Goal: Task Accomplishment & Management: Manage account settings

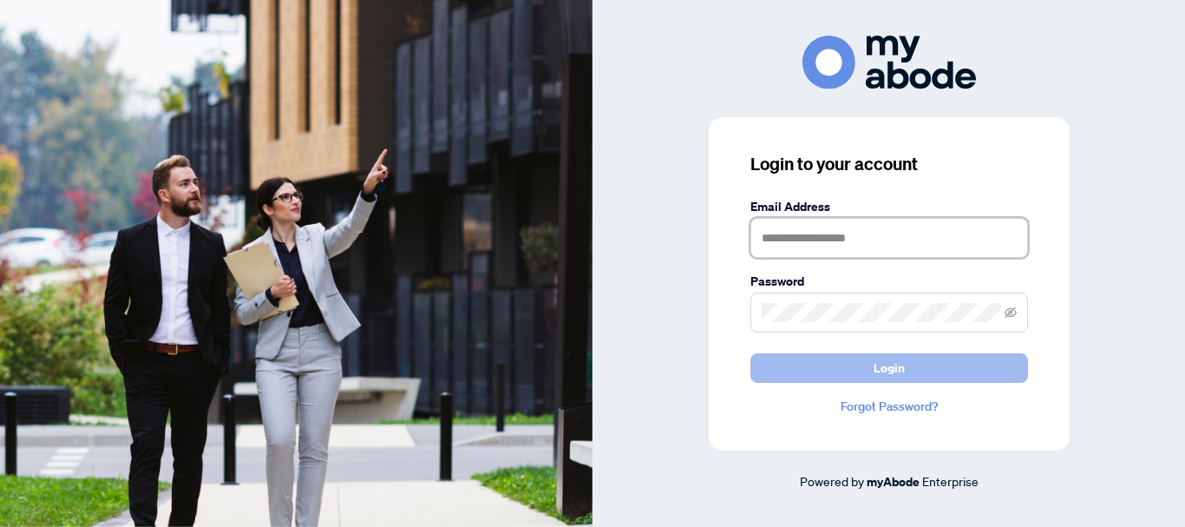
type input "**********"
click at [888, 365] on span "Login" at bounding box center [889, 368] width 31 height 28
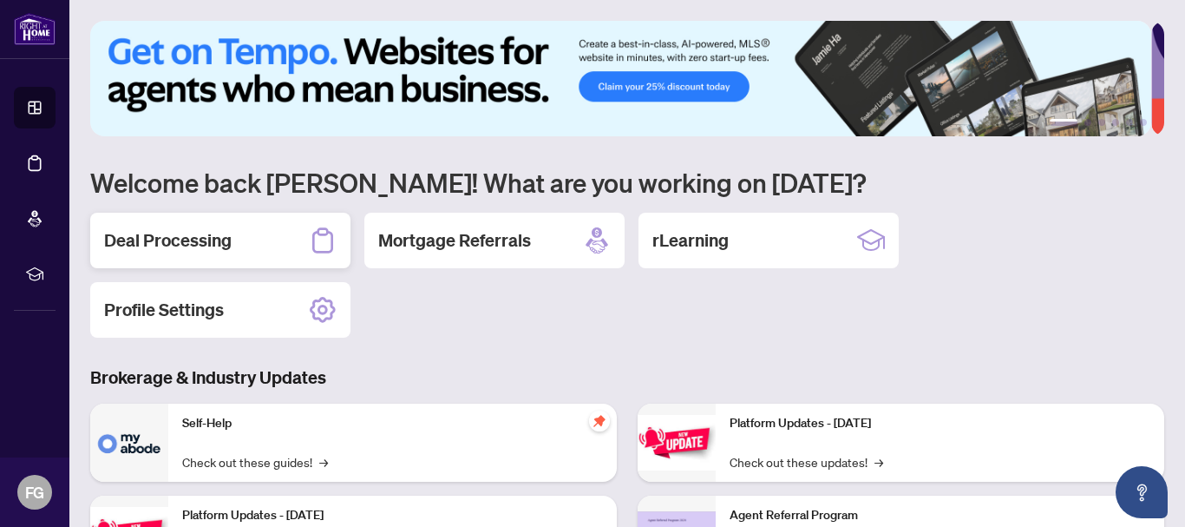
click at [206, 239] on h2 "Deal Processing" at bounding box center [168, 240] width 128 height 24
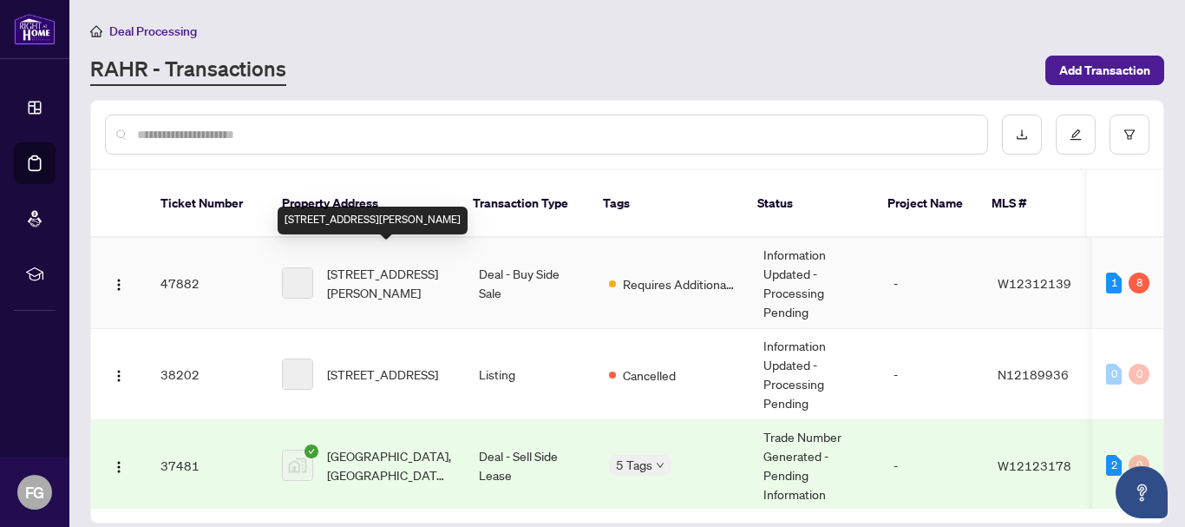
click at [376, 264] on span "[STREET_ADDRESS][PERSON_NAME]" at bounding box center [389, 283] width 124 height 38
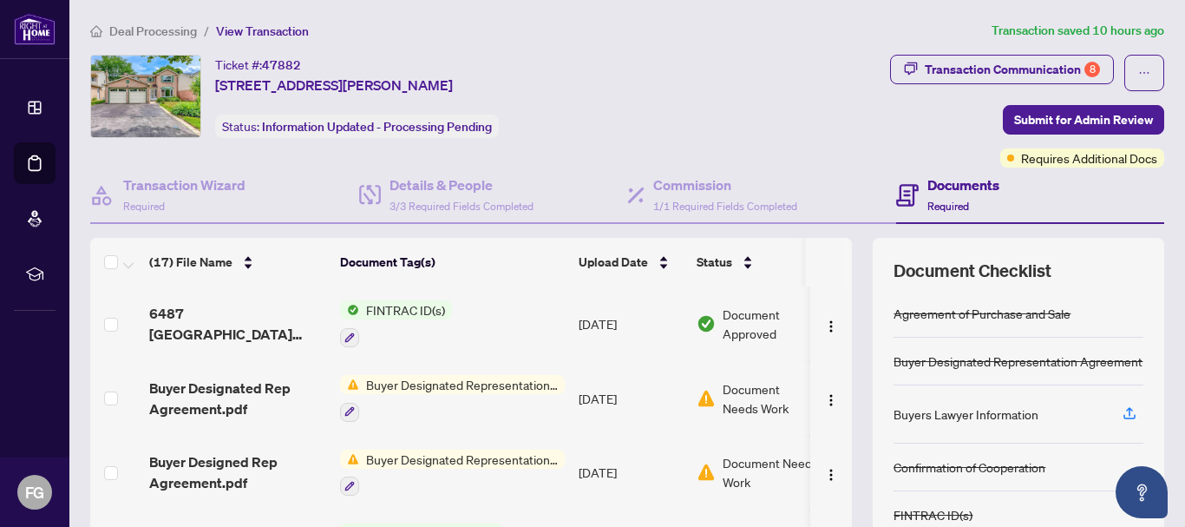
click at [960, 188] on h4 "Documents" at bounding box center [963, 184] width 72 height 21
click at [934, 202] on span "Required" at bounding box center [948, 206] width 42 height 13
click at [479, 382] on span "Buyer Designated Representation Agreement" at bounding box center [462, 384] width 206 height 19
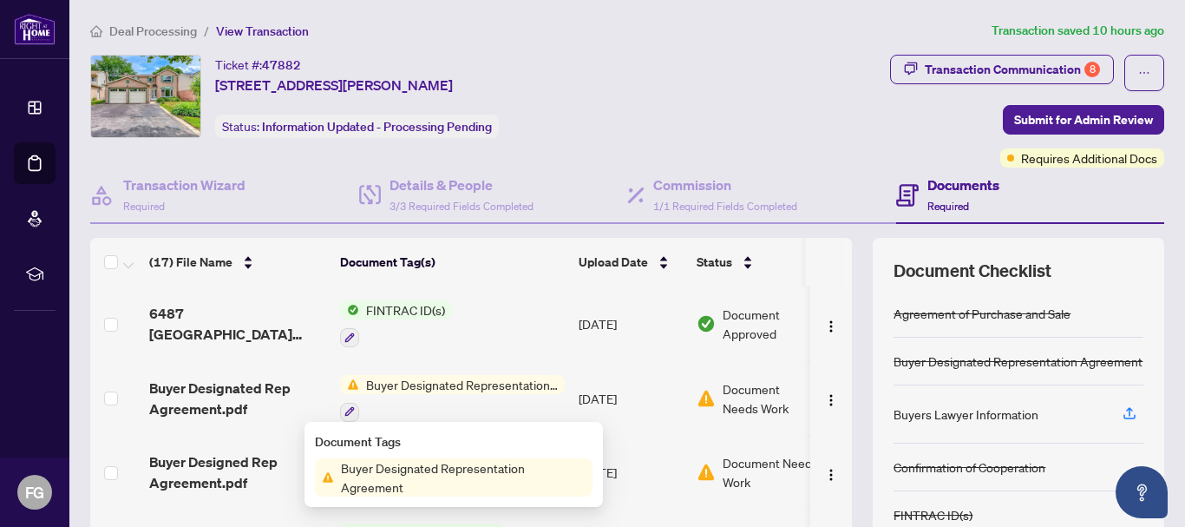
click at [479, 382] on span "Buyer Designated Representation Agreement" at bounding box center [462, 384] width 206 height 19
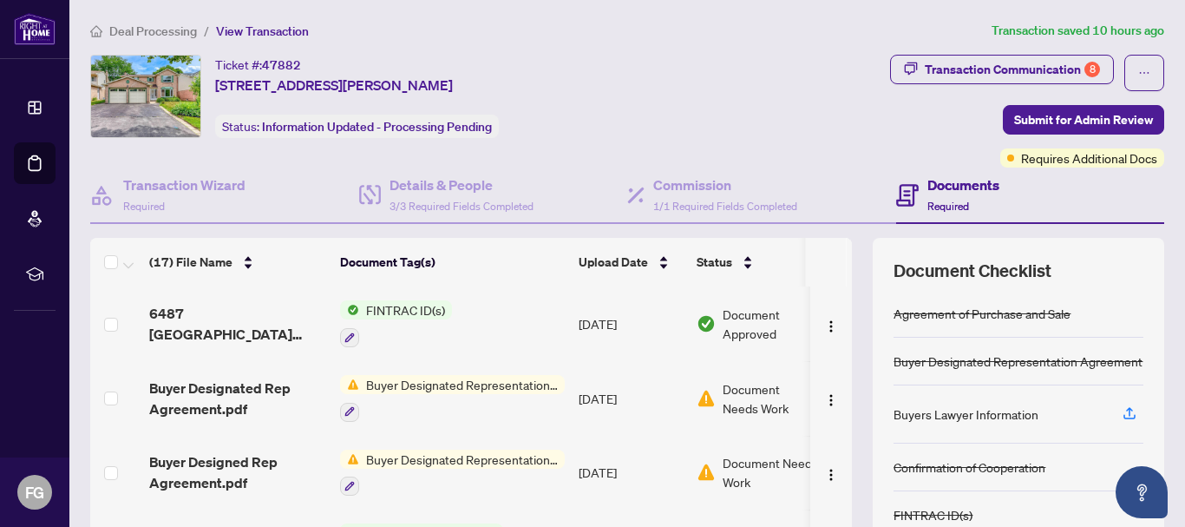
click at [479, 382] on span "Buyer Designated Representation Agreement" at bounding box center [462, 384] width 206 height 19
click at [749, 403] on span "Document Needs Work" at bounding box center [768, 398] width 90 height 38
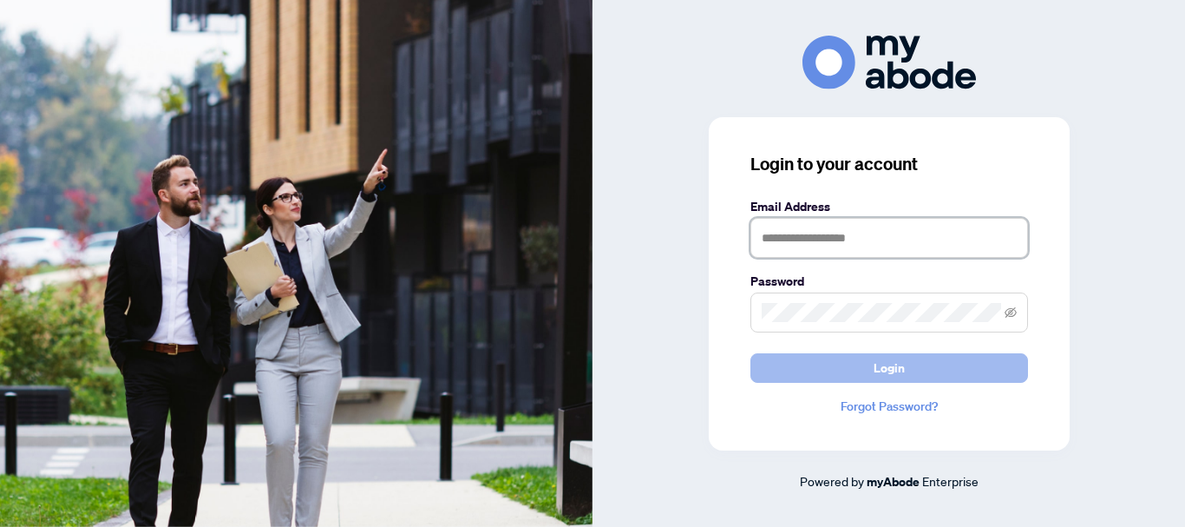
type input "**********"
click at [882, 368] on span "Login" at bounding box center [889, 368] width 31 height 28
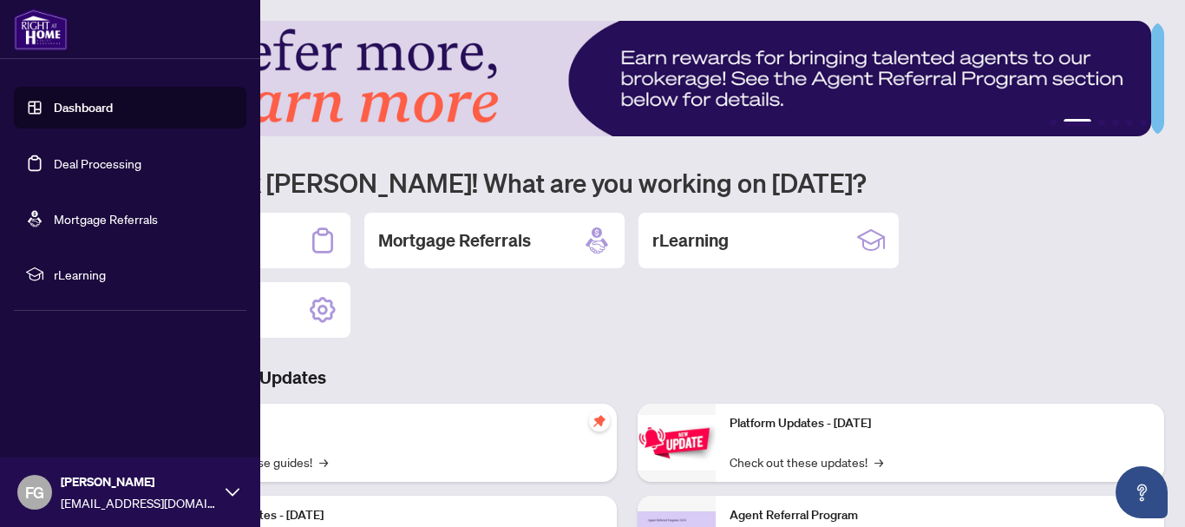
click at [65, 105] on link "Dashboard" at bounding box center [83, 108] width 59 height 16
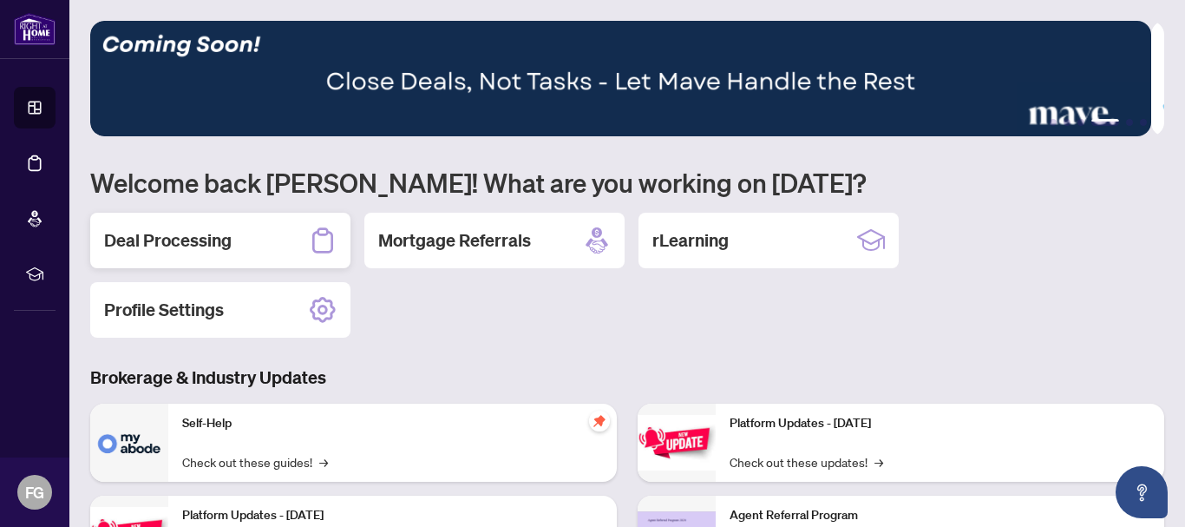
click at [174, 235] on h2 "Deal Processing" at bounding box center [168, 240] width 128 height 24
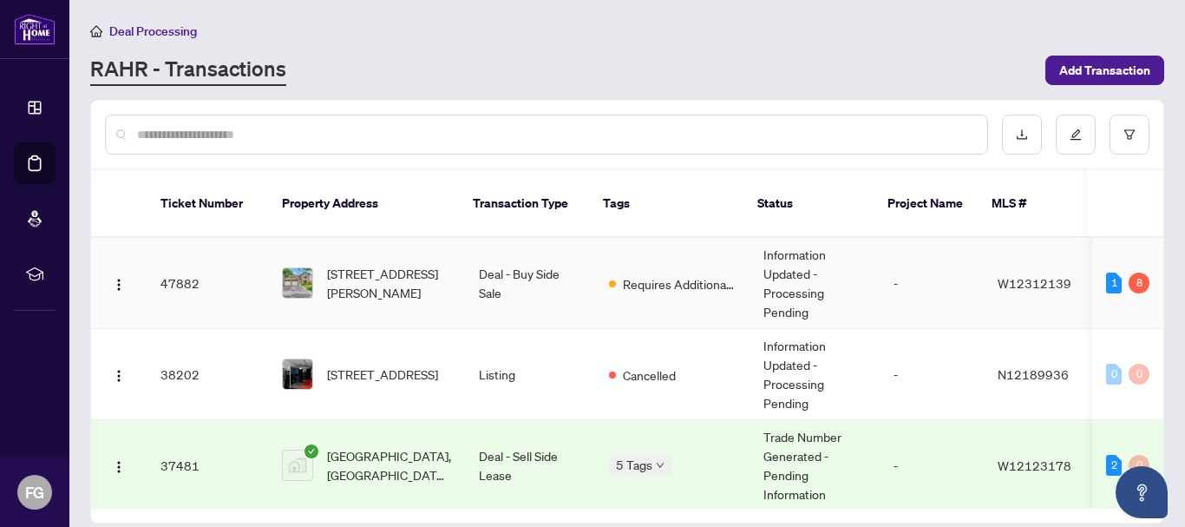
click at [1020, 275] on span "W12312139" at bounding box center [1035, 283] width 74 height 16
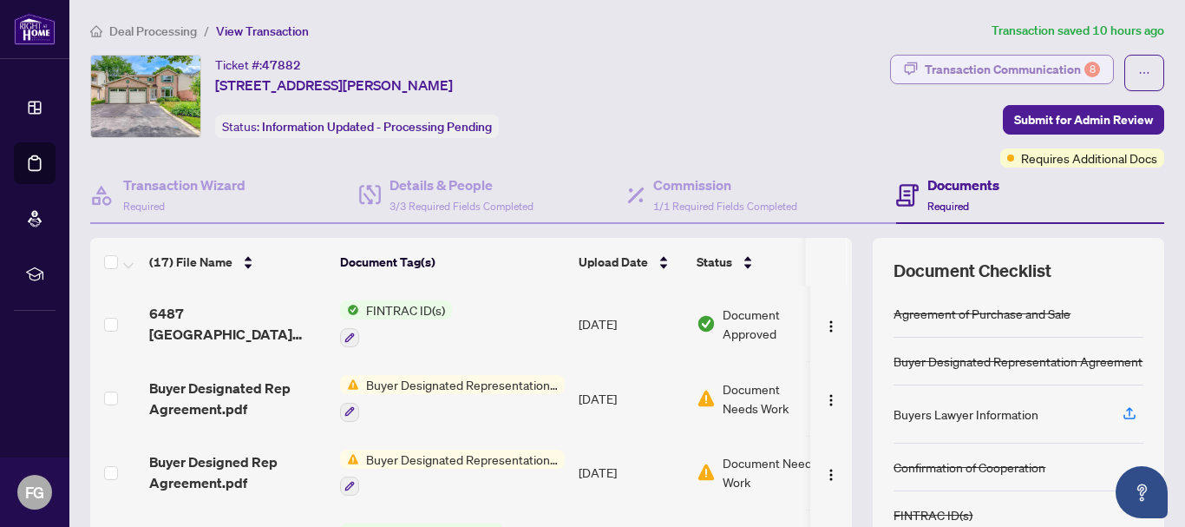
click at [1006, 68] on div "Transaction Communication 8" at bounding box center [1012, 70] width 175 height 28
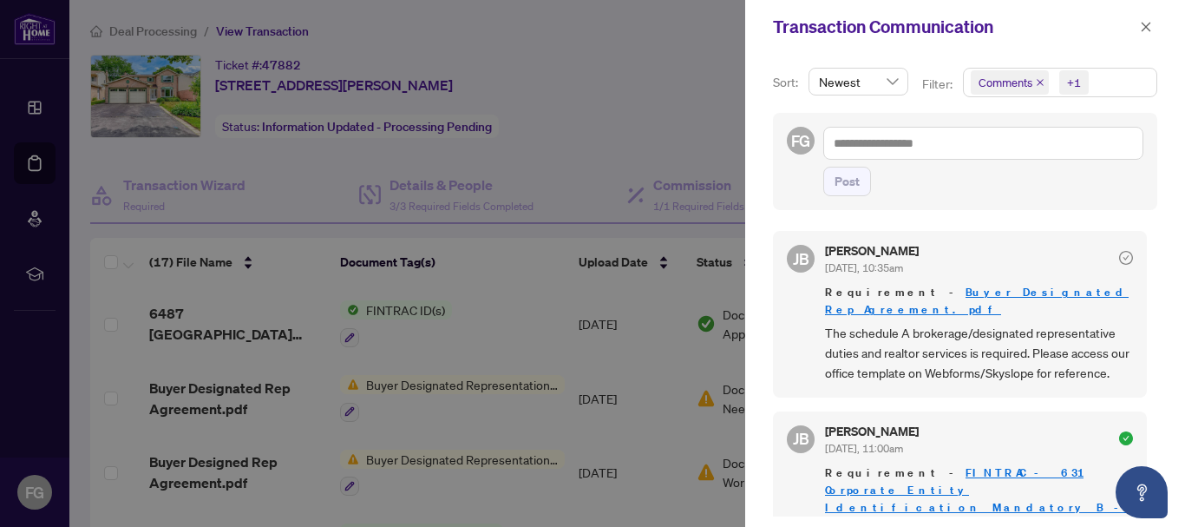
click at [669, 107] on div at bounding box center [592, 263] width 1185 height 527
click at [952, 372] on span "The schedule A brokerage/designated representative duties and realtor services …" at bounding box center [979, 353] width 308 height 61
click at [991, 387] on div "[PERSON_NAME] [DATE], 10:35am Requirement - Buyer Designated Rep Agreement.pdf …" at bounding box center [960, 314] width 374 height 166
click at [691, 77] on div at bounding box center [592, 263] width 1185 height 527
click at [1150, 22] on icon "close" at bounding box center [1146, 27] width 12 height 12
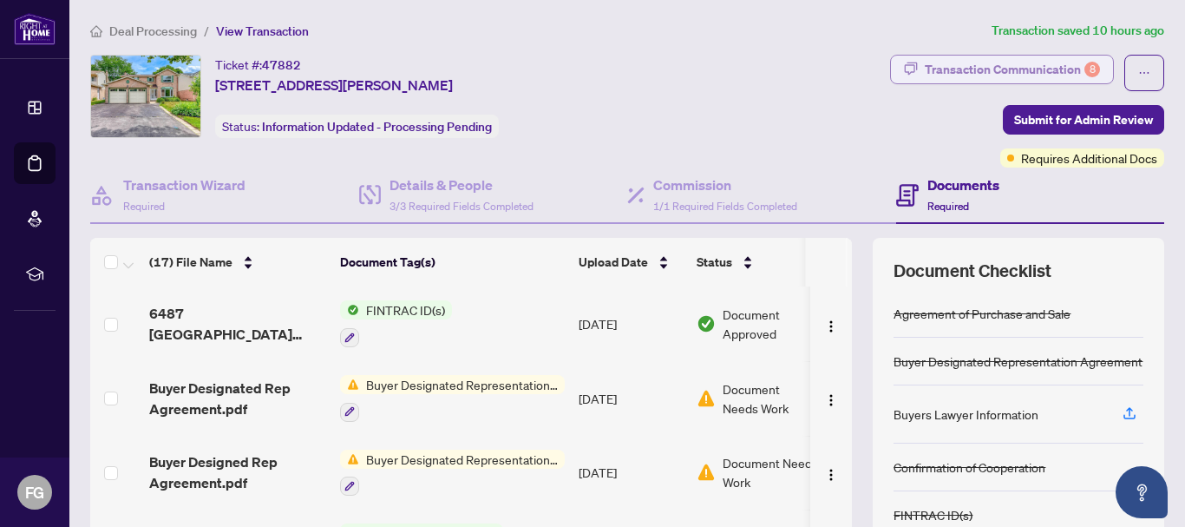
click at [1023, 63] on div "Transaction Communication 8" at bounding box center [1012, 70] width 175 height 28
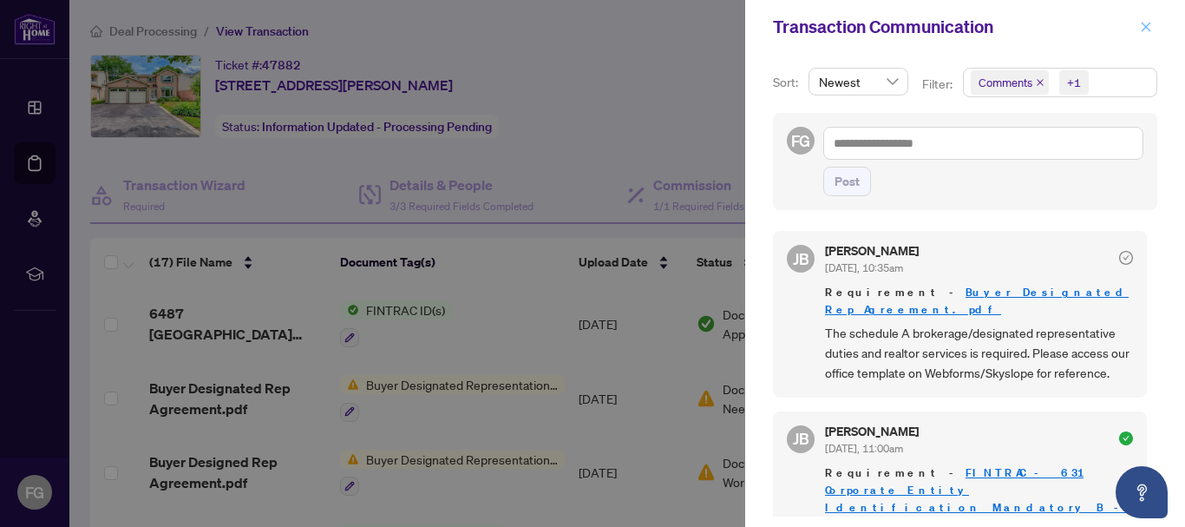
click at [1145, 30] on icon "close" at bounding box center [1146, 27] width 12 height 12
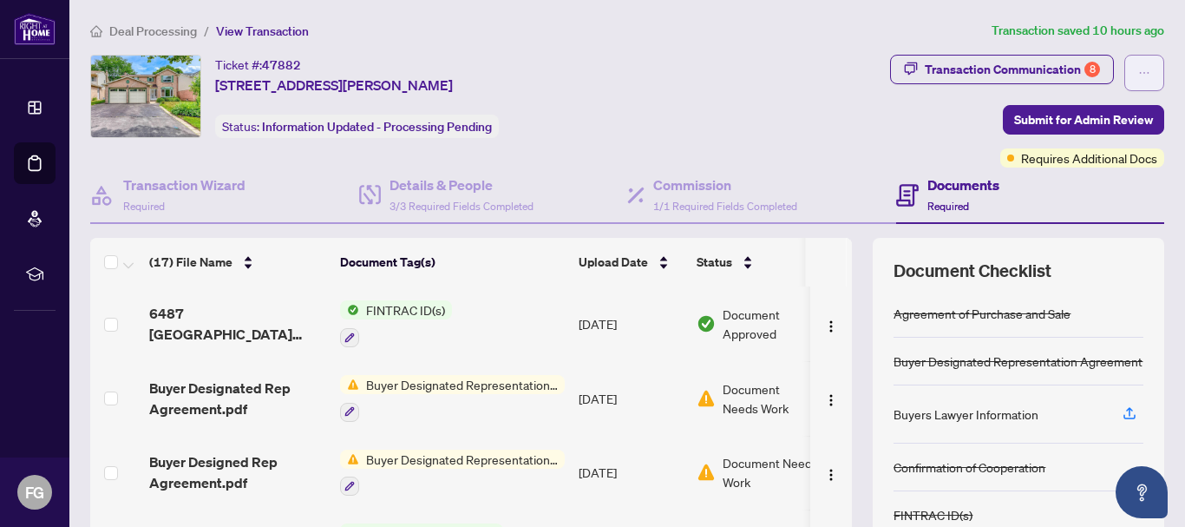
click at [1138, 68] on icon "ellipsis" at bounding box center [1144, 73] width 12 height 12
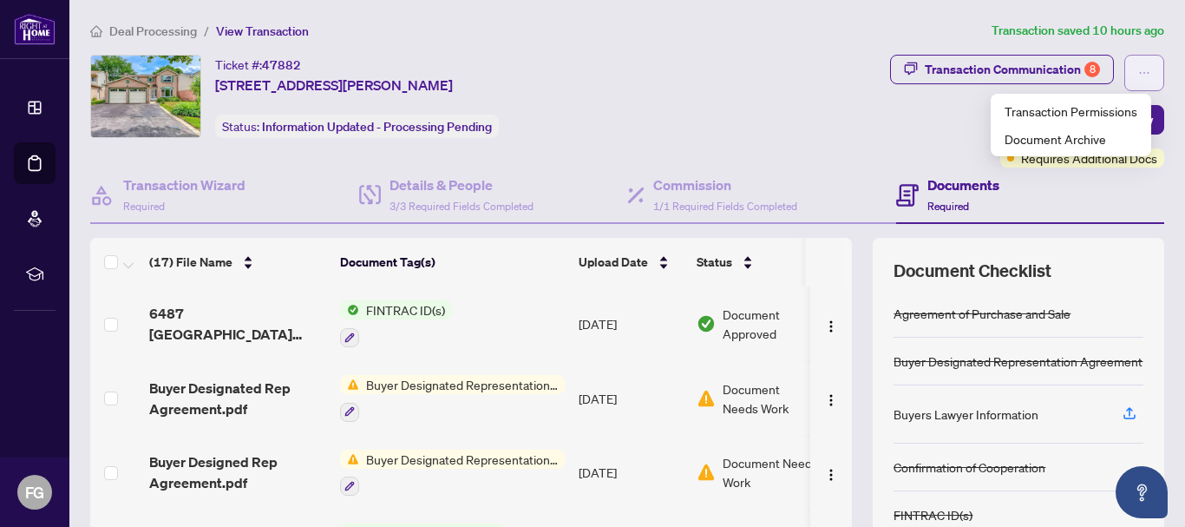
click at [1138, 68] on icon "ellipsis" at bounding box center [1144, 73] width 12 height 12
